Goal: Information Seeking & Learning: Learn about a topic

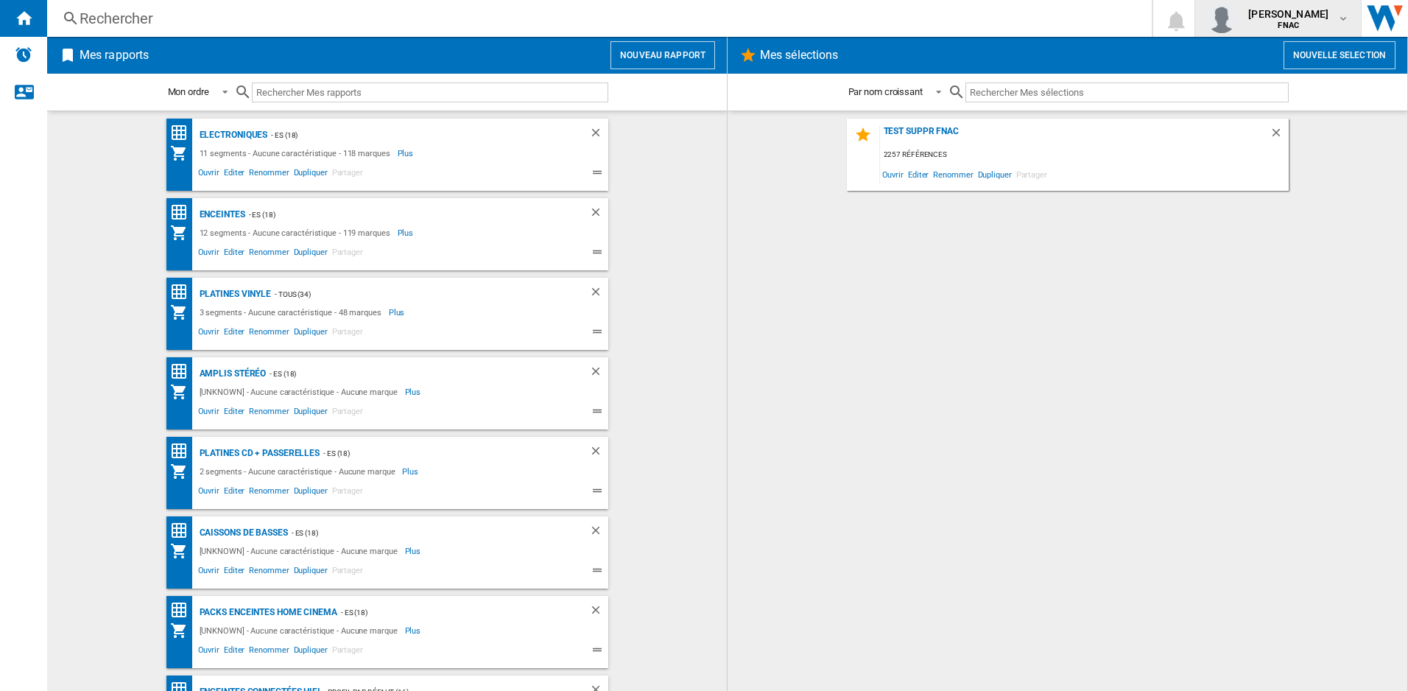
click at [1319, 16] on span "[PERSON_NAME]" at bounding box center [1288, 14] width 80 height 15
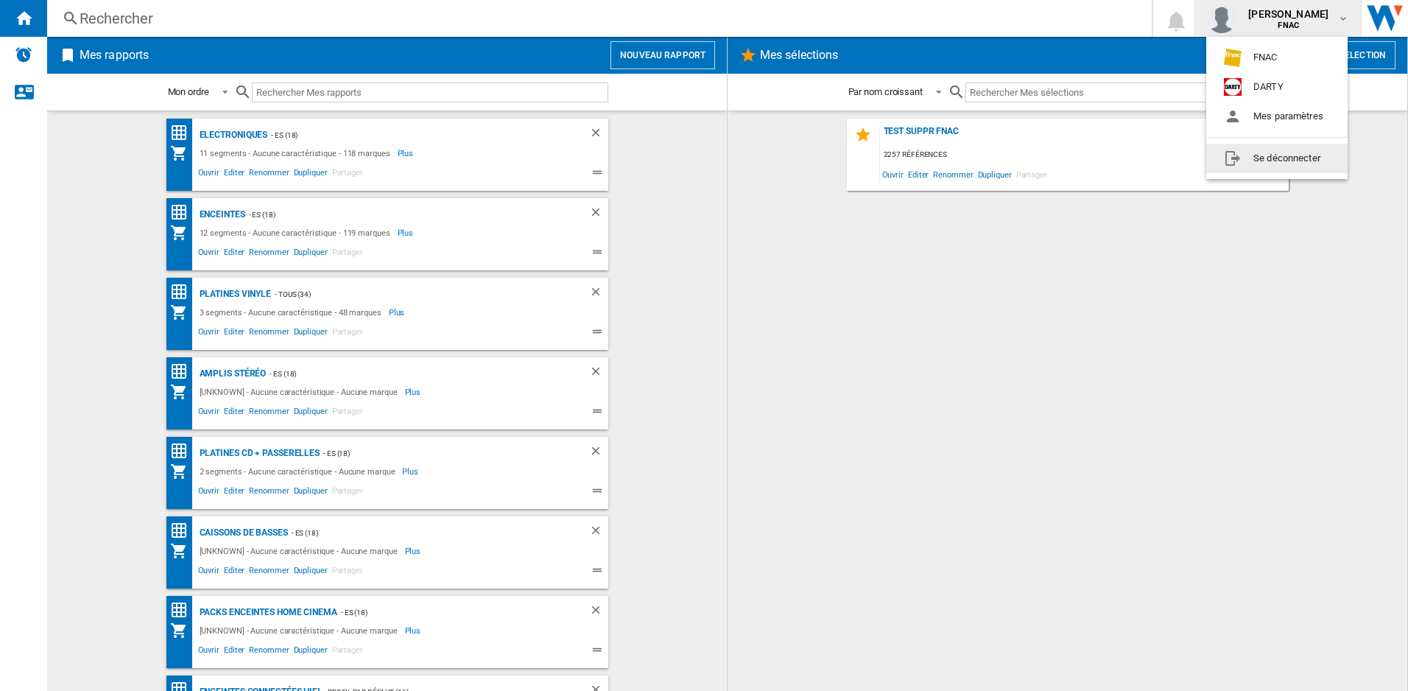
click at [1266, 158] on button "Se déconnecter" at bounding box center [1276, 158] width 141 height 29
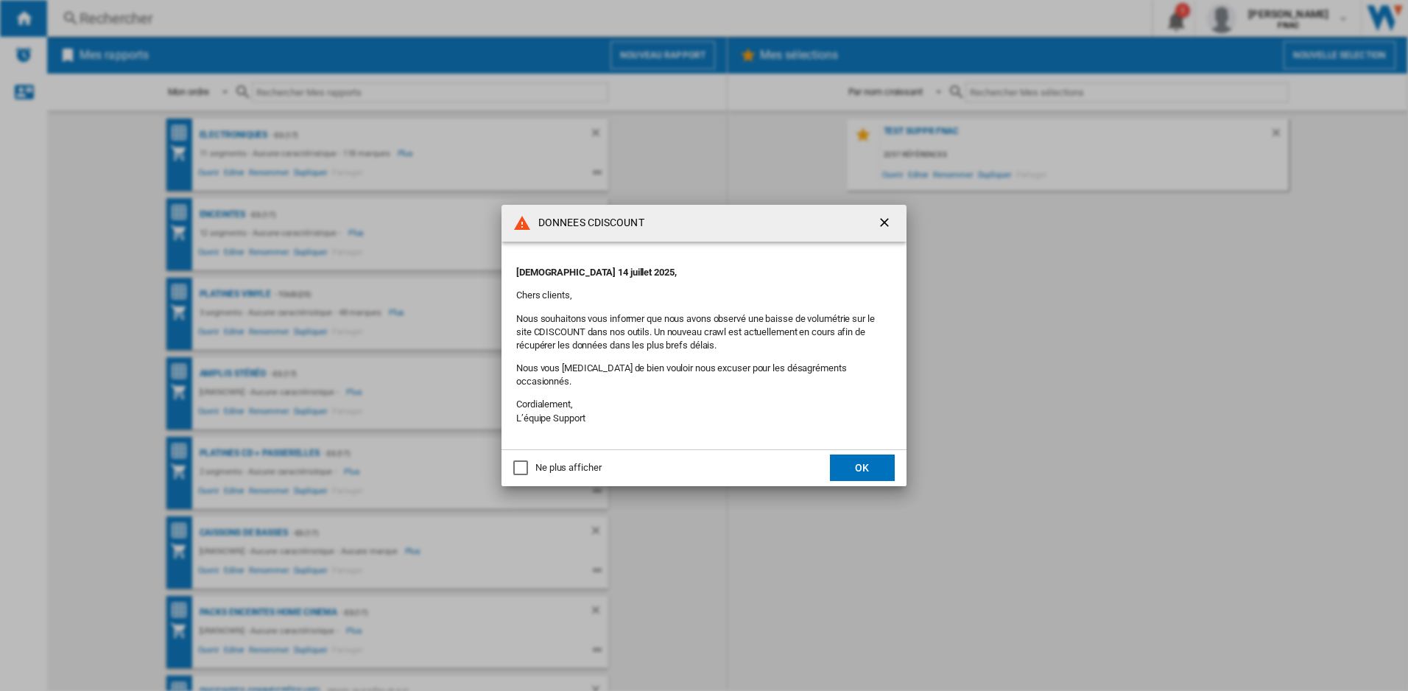
click at [860, 463] on button "OK" at bounding box center [862, 467] width 65 height 27
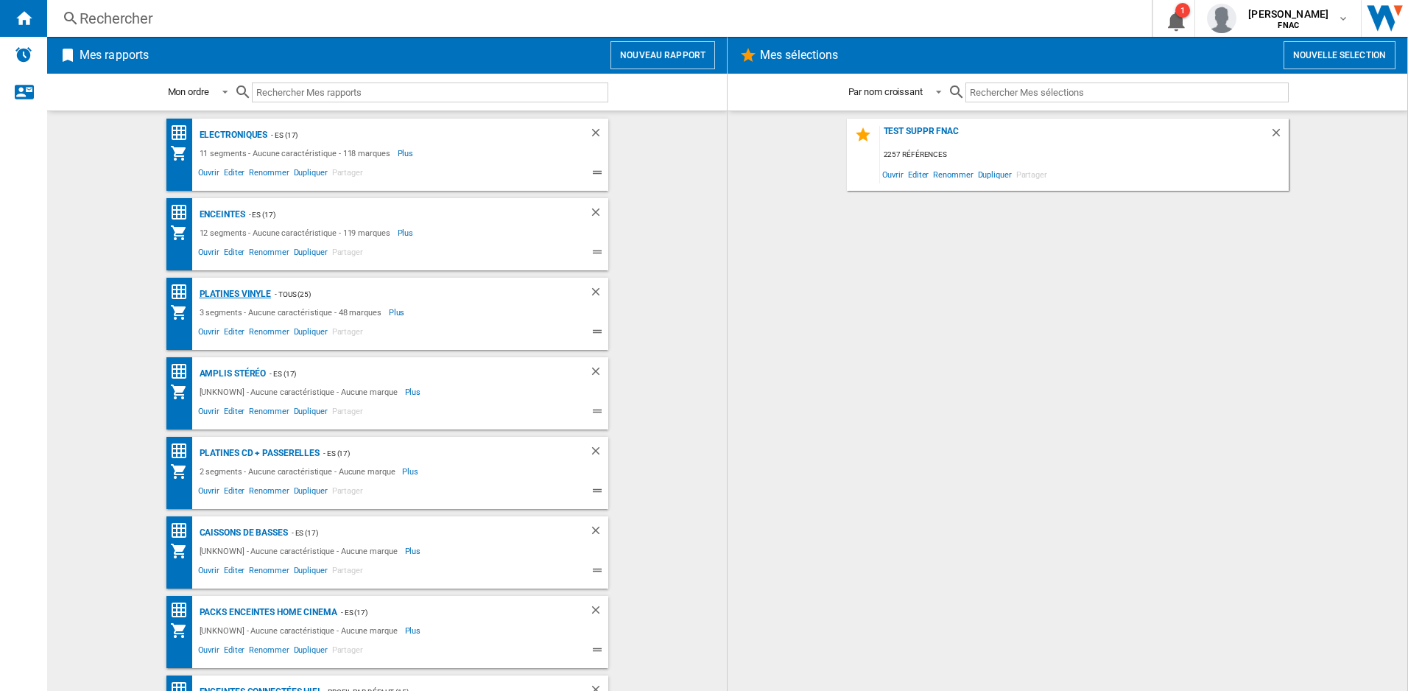
click at [250, 292] on div "Platines vinyle" at bounding box center [234, 294] width 76 height 18
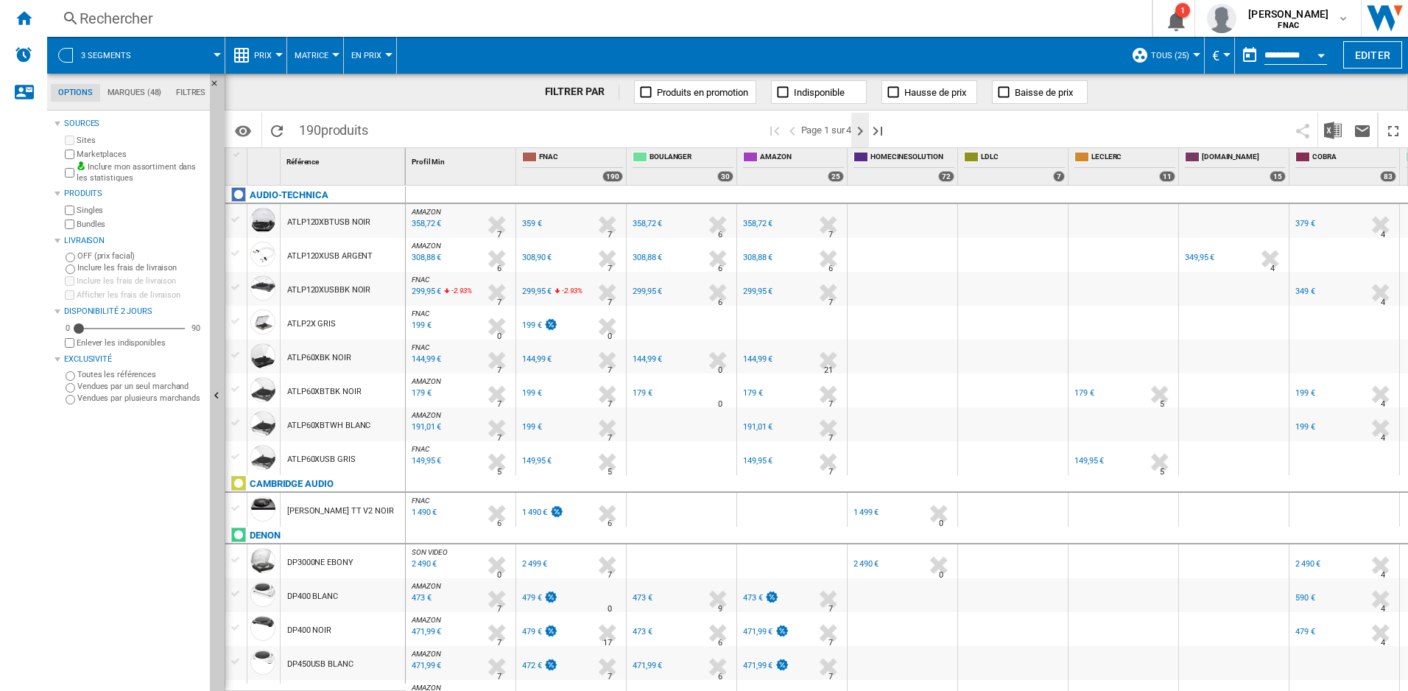
click at [862, 130] on ng-md-icon "Page suivante" at bounding box center [860, 131] width 18 height 18
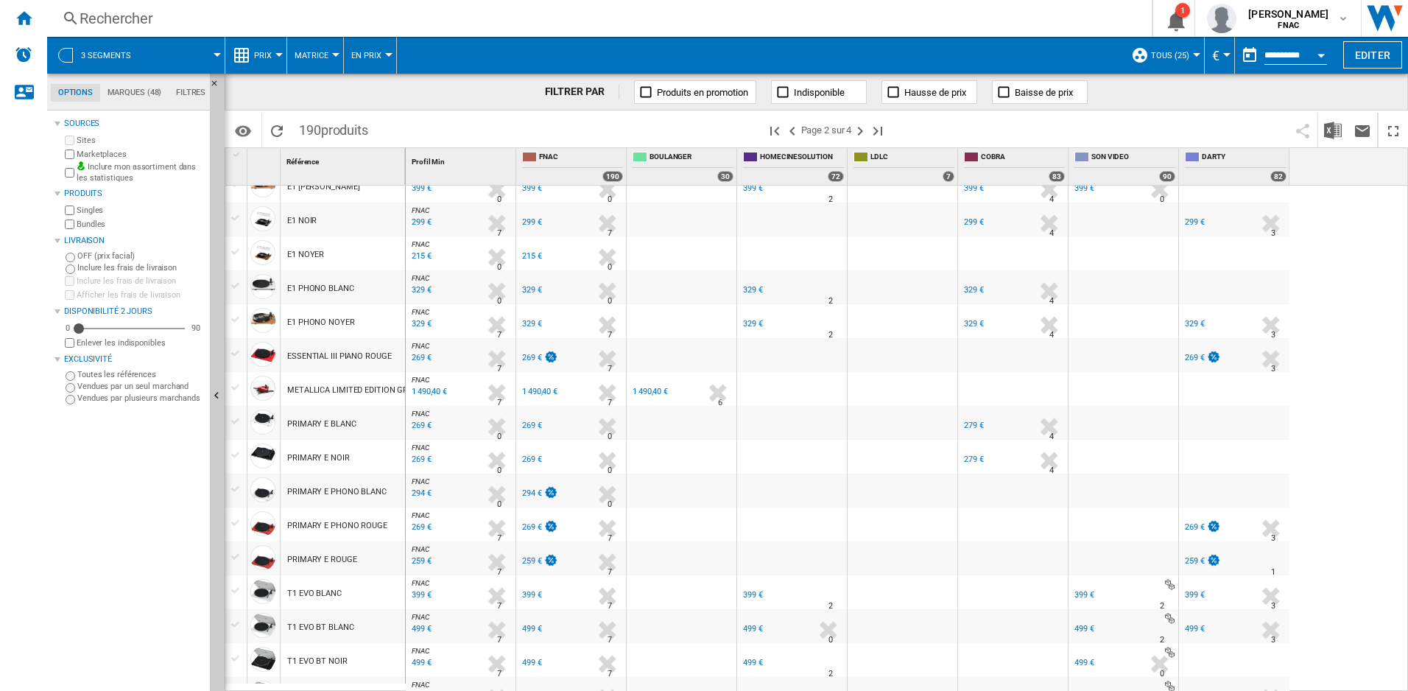
scroll to position [1224, 0]
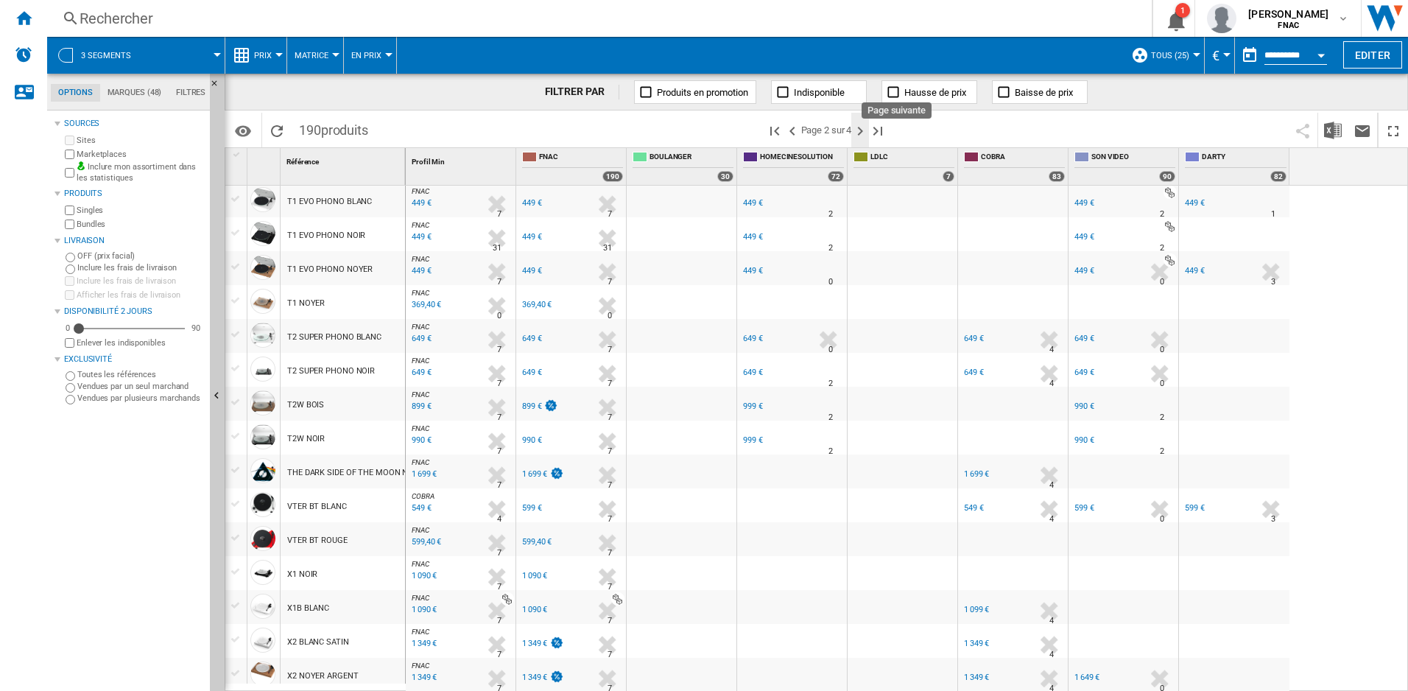
click at [862, 130] on ng-md-icon "Page suivante" at bounding box center [860, 131] width 18 height 18
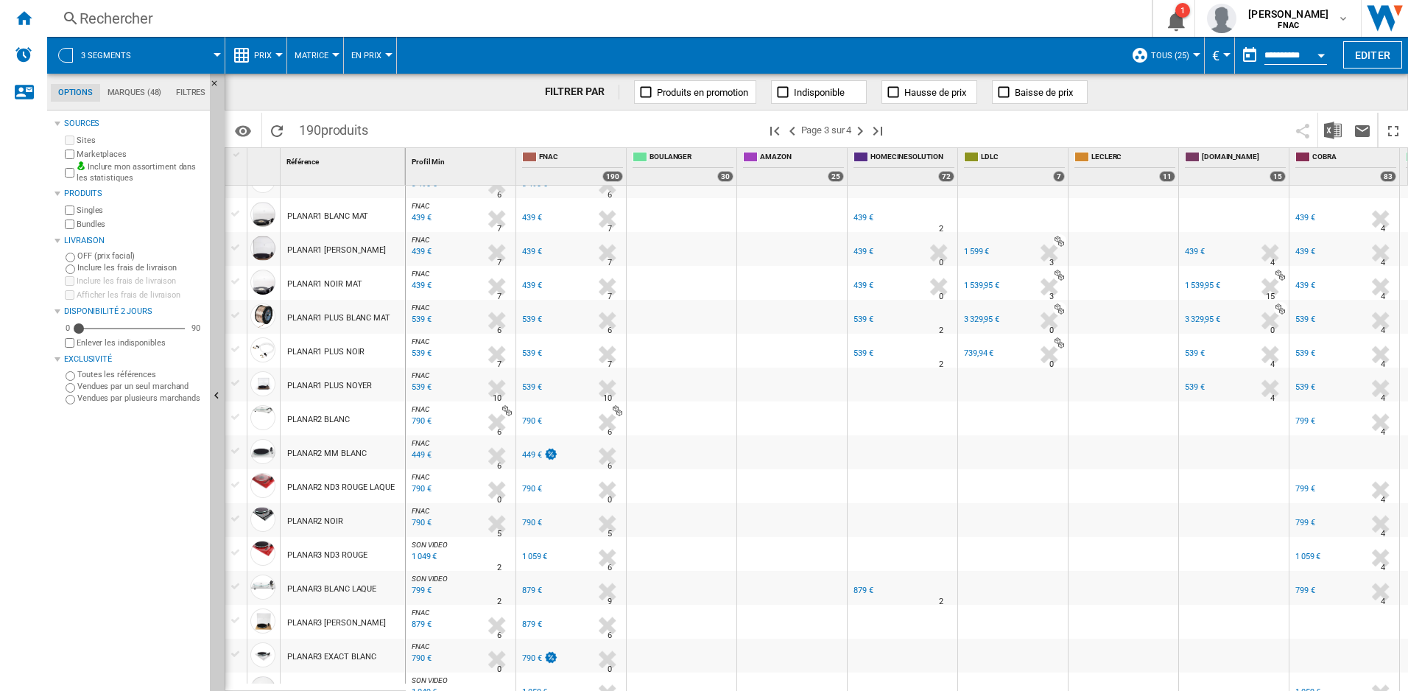
scroll to position [368, 0]
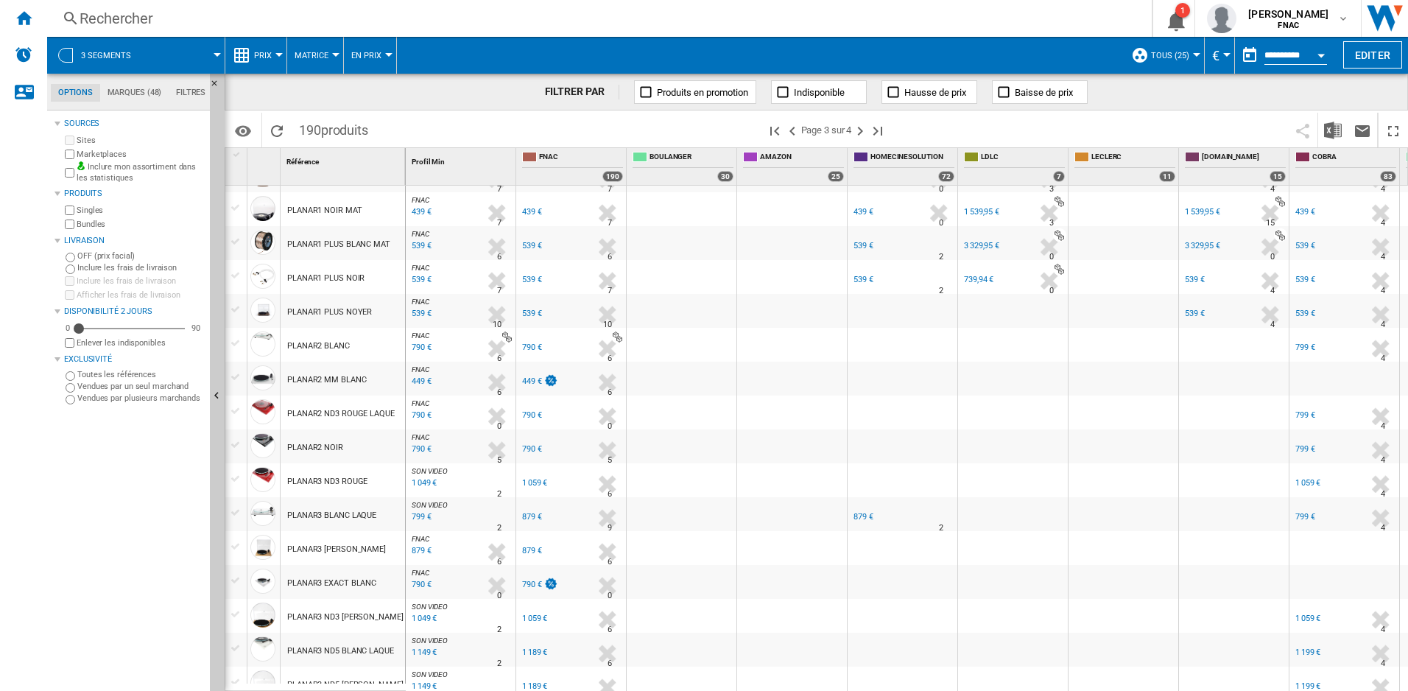
click at [1306, 516] on div "799 €" at bounding box center [1306, 517] width 20 height 10
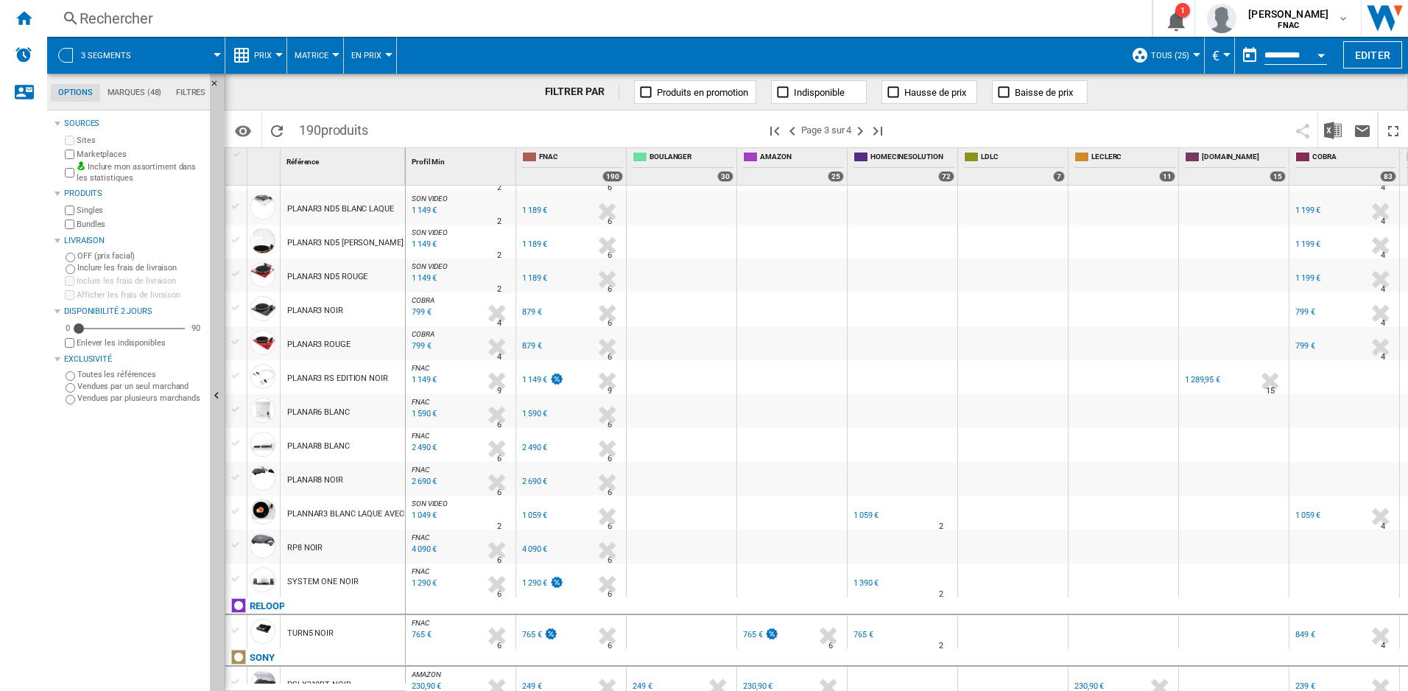
scroll to position [884, 0]
